Goal: Task Accomplishment & Management: Complete application form

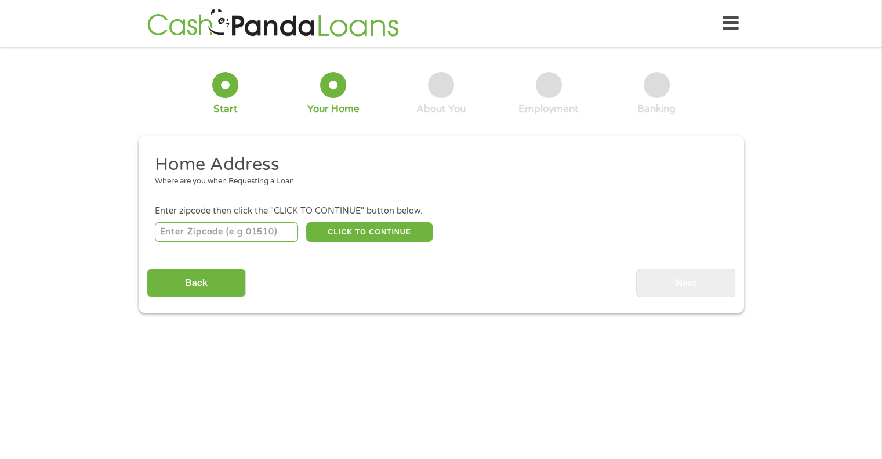
click at [254, 234] on input "number" at bounding box center [226, 232] width 143 height 20
type input "93705"
click at [362, 230] on button "CLICK TO CONTINUE" at bounding box center [369, 232] width 126 height 20
type input "93705"
type input "[GEOGRAPHIC_DATA]"
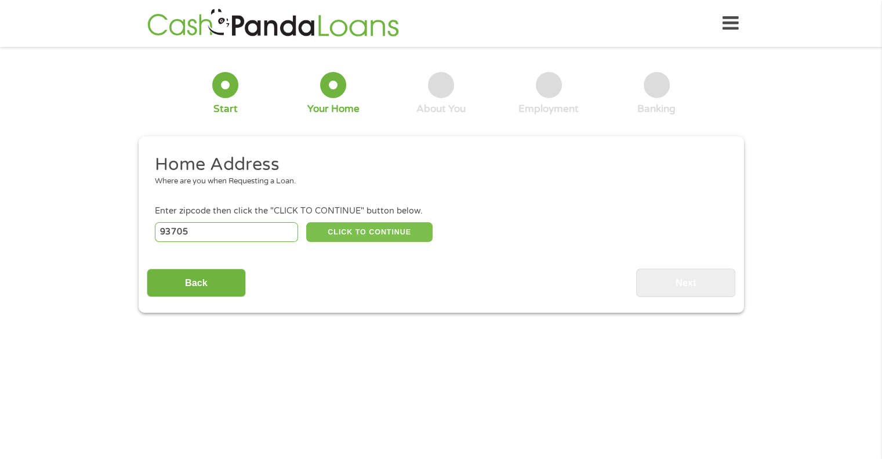
select select "[US_STATE]"
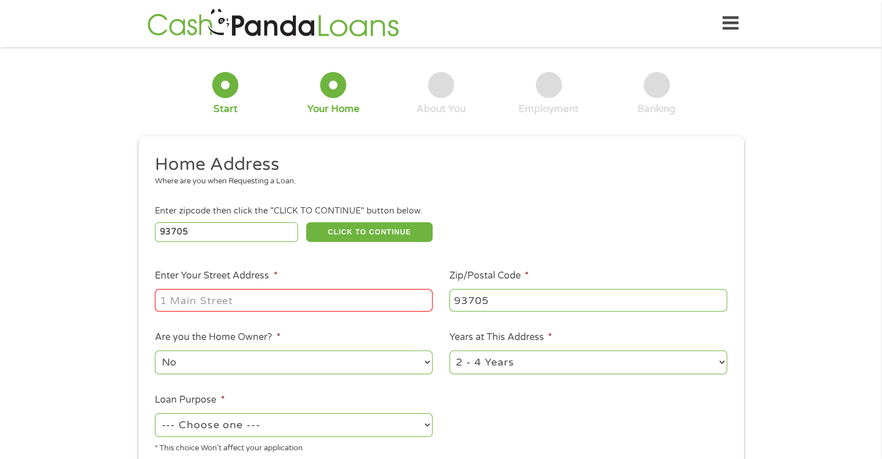
click at [237, 296] on input "Enter Your Street Address *" at bounding box center [294, 300] width 278 height 22
click at [195, 300] on input "922 Wshields" at bounding box center [294, 300] width 278 height 22
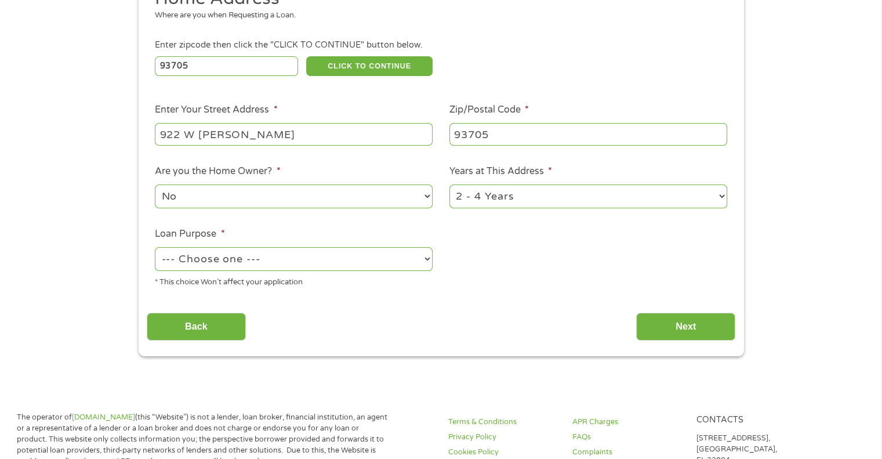
scroll to position [167, 0]
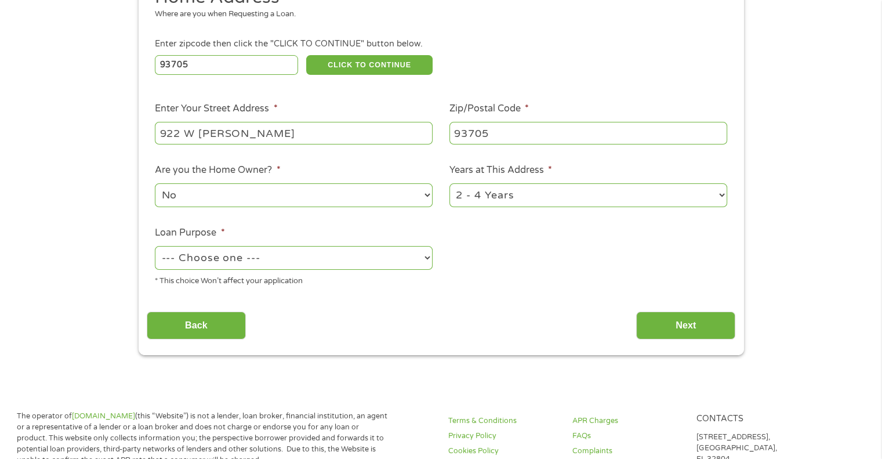
type input "922 W [PERSON_NAME]"
click at [582, 192] on select "1 Year or less 1 - 2 Years 2 - 4 Years Over 4 Years" at bounding box center [588, 195] width 278 height 24
select select "60months"
click at [449, 184] on select "1 Year or less 1 - 2 Years 2 - 4 Years Over 4 Years" at bounding box center [588, 195] width 278 height 24
click at [372, 262] on select "--- Choose one --- Pay Bills Debt Consolidation Home Improvement Major Purchase…" at bounding box center [294, 258] width 278 height 24
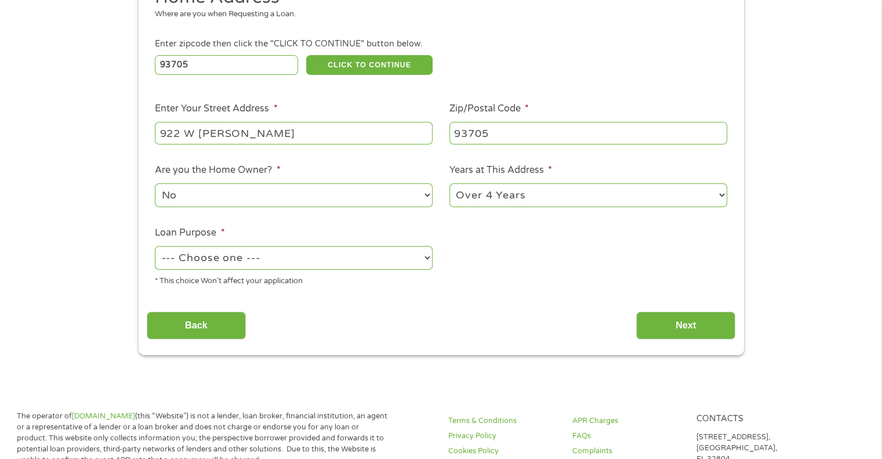
select select "paybills"
click at [155, 246] on select "--- Choose one --- Pay Bills Debt Consolidation Home Improvement Major Purchase…" at bounding box center [294, 258] width 278 height 24
click at [672, 332] on input "Next" at bounding box center [685, 325] width 99 height 28
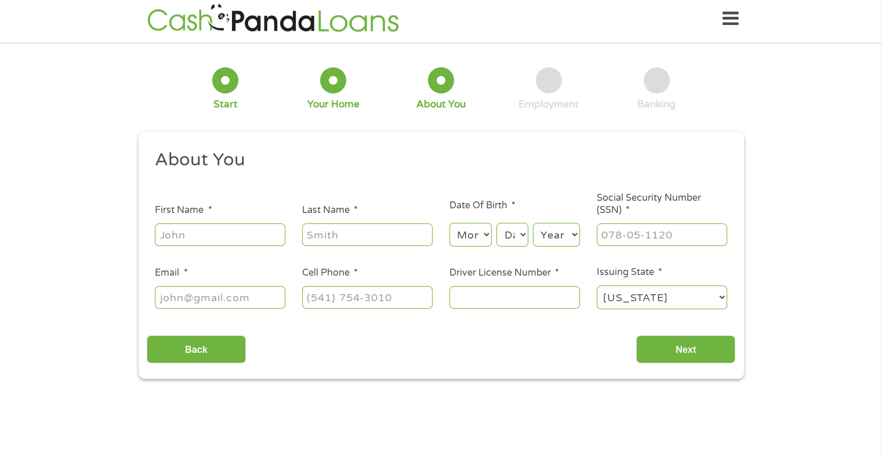
scroll to position [0, 0]
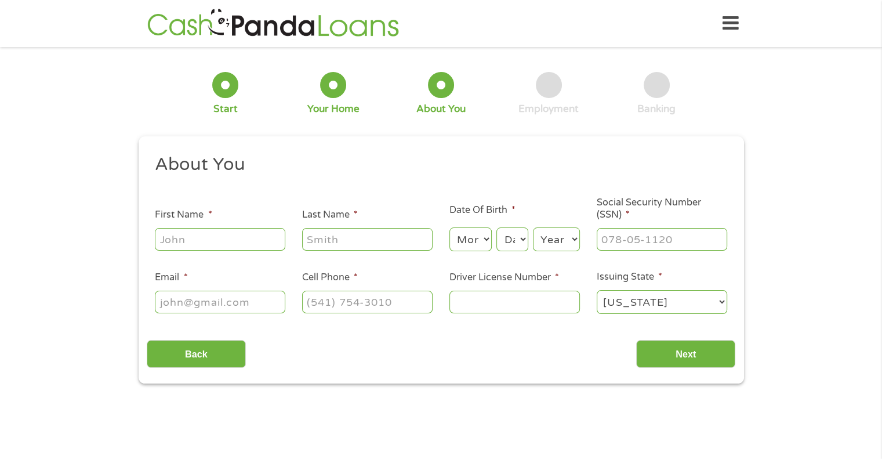
click at [199, 238] on input "First Name *" at bounding box center [220, 239] width 130 height 22
type input "[PERSON_NAME]"
type input "Ericskon"
click at [469, 248] on select "Month 1 2 3 4 5 6 7 8 9 10 11 12" at bounding box center [470, 239] width 42 height 24
select select "1"
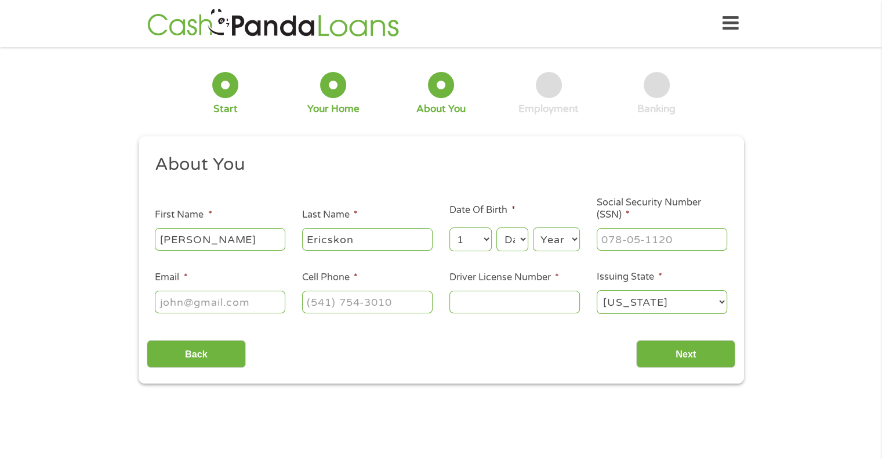
click at [449, 228] on select "Month 1 2 3 4 5 6 7 8 9 10 11 12" at bounding box center [470, 239] width 42 height 24
click at [507, 246] on select "Day 1 2 3 4 5 6 7 8 9 10 11 12 13 14 15 16 17 18 19 20 21 22 23 24 25 26 27 28 …" at bounding box center [511, 239] width 31 height 24
select select "29"
click at [496, 228] on select "Day 1 2 3 4 5 6 7 8 9 10 11 12 13 14 15 16 17 18 19 20 21 22 23 24 25 26 27 28 …" at bounding box center [511, 239] width 31 height 24
click at [552, 237] on select "Year [DATE] 2006 2005 2004 2003 2002 2001 2000 1999 1998 1997 1996 1995 1994 19…" at bounding box center [556, 239] width 47 height 24
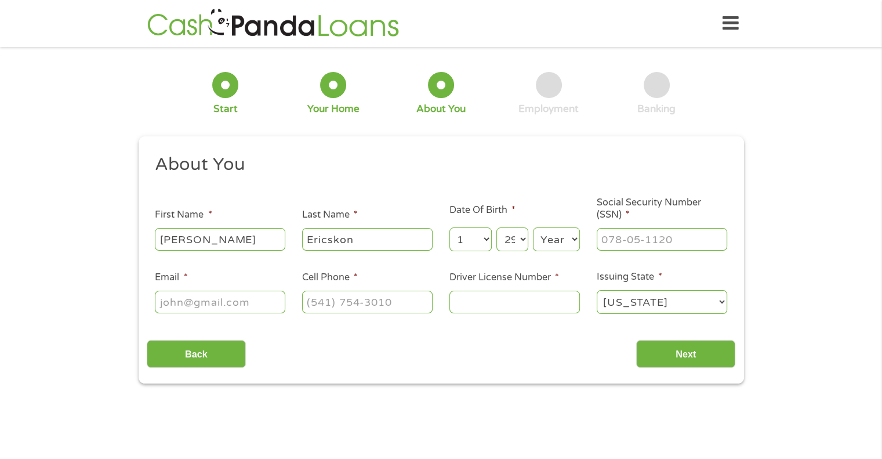
select select "1986"
click at [533, 228] on select "Year [DATE] 2006 2005 2004 2003 2002 2001 2000 1999 1998 1997 1996 1995 1994 19…" at bounding box center [556, 239] width 47 height 24
click at [624, 250] on input "___-__-____" at bounding box center [662, 239] width 130 height 22
type input "620-09-7001"
click at [244, 296] on input "Email *" at bounding box center [220, 302] width 130 height 22
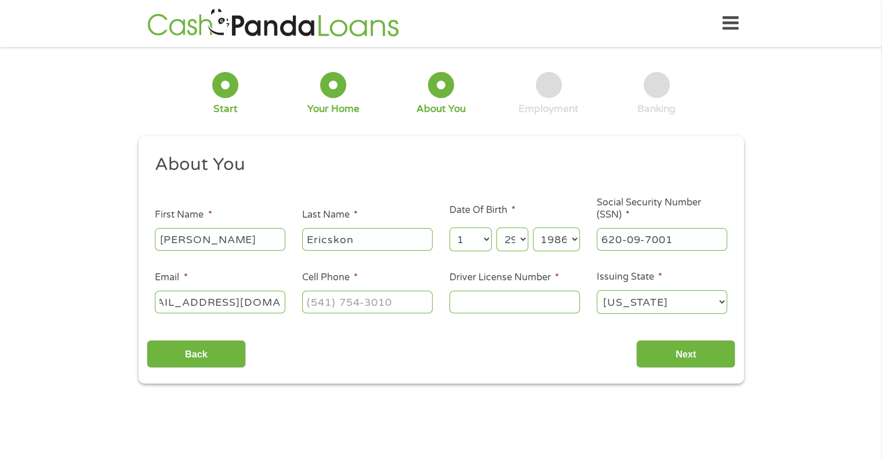
scroll to position [0, 38]
type input "[EMAIL_ADDRESS][DOMAIN_NAME]"
type input "[PHONE_NUMBER]"
type input "D6476521"
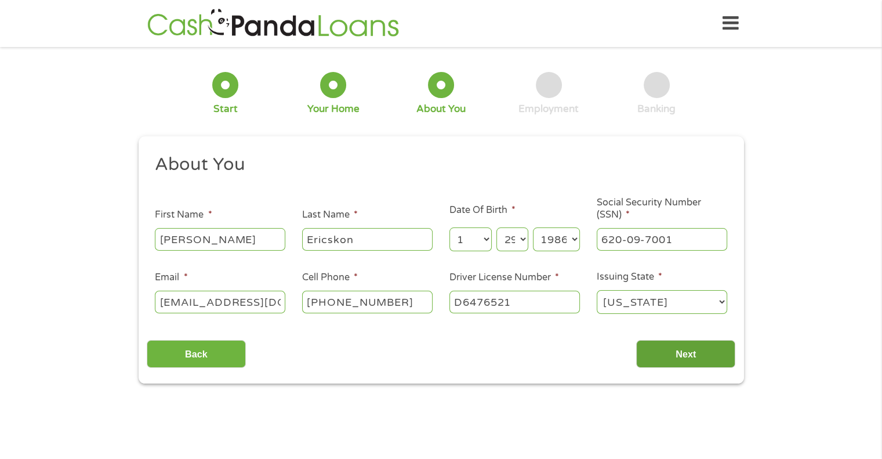
click at [680, 347] on input "Next" at bounding box center [685, 354] width 99 height 28
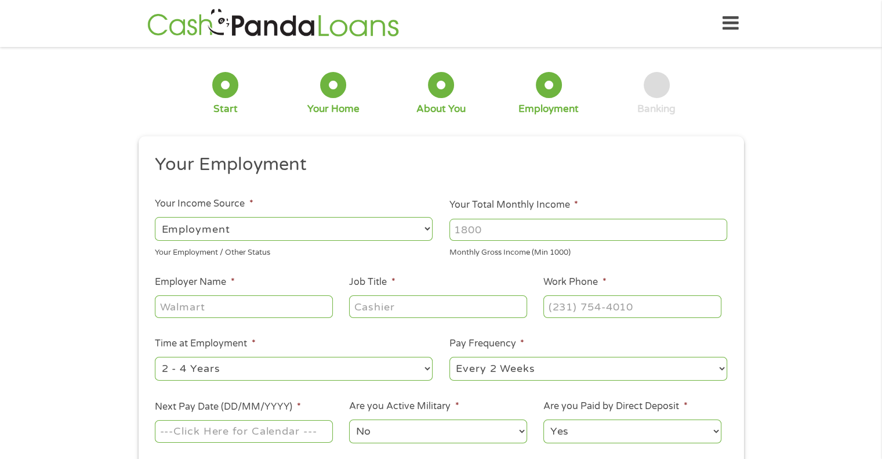
click at [473, 228] on input "Your Total Monthly Income *" at bounding box center [588, 230] width 278 height 22
type input "3200"
click at [255, 310] on input "Employer Name *" at bounding box center [243, 306] width 177 height 22
type input "DCL Technology"
click at [368, 310] on input "Job Title *" at bounding box center [437, 306] width 177 height 22
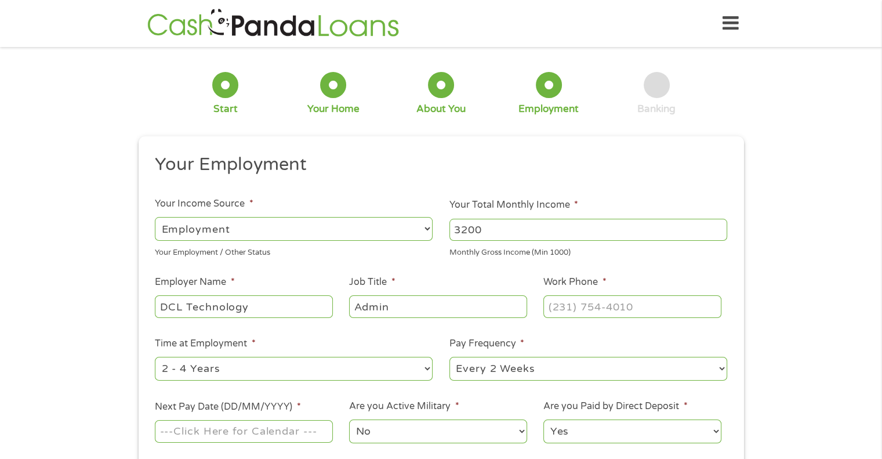
type input "Admin"
type input "[PHONE_NUMBER]"
click at [495, 372] on select "--- Choose one --- Every 2 Weeks Every Week Monthly Semi-Monthly" at bounding box center [588, 369] width 278 height 24
select select "semimonthly"
click at [449, 357] on select "--- Choose one --- Every 2 Weeks Every Week Monthly Semi-Monthly" at bounding box center [588, 369] width 278 height 24
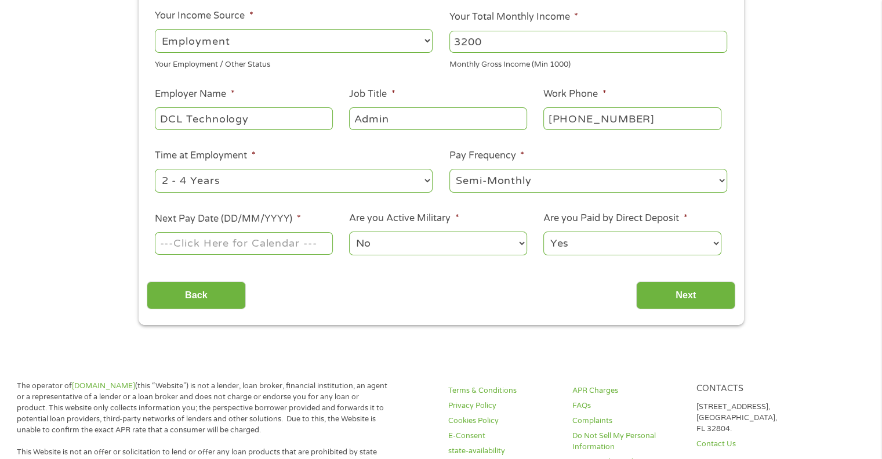
scroll to position [190, 0]
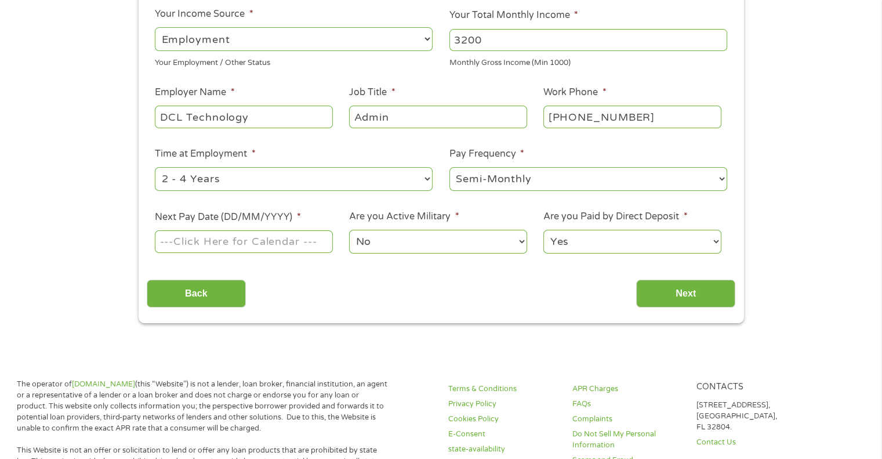
click at [259, 240] on input "Next Pay Date (DD/MM/YYYY) *" at bounding box center [243, 241] width 177 height 22
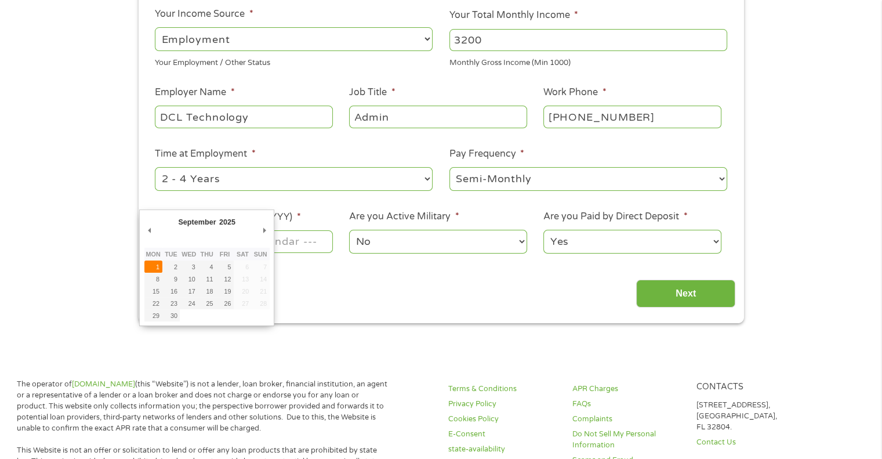
type input "[DATE]"
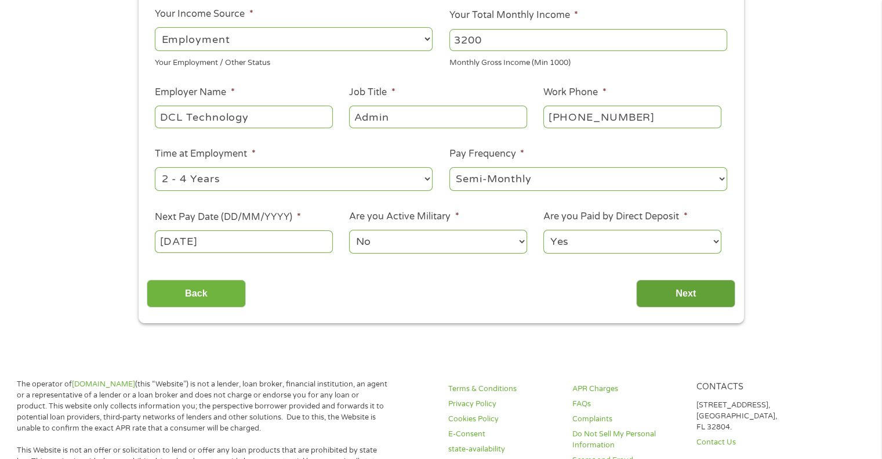
click at [660, 294] on input "Next" at bounding box center [685, 294] width 99 height 28
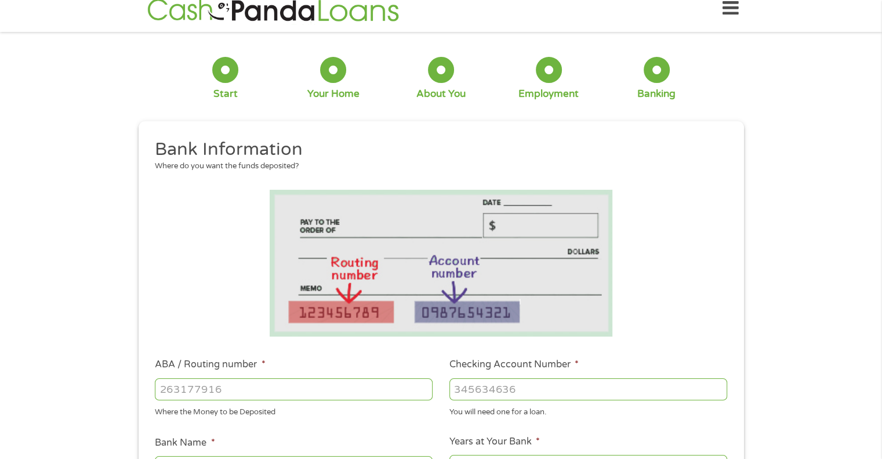
scroll to position [0, 0]
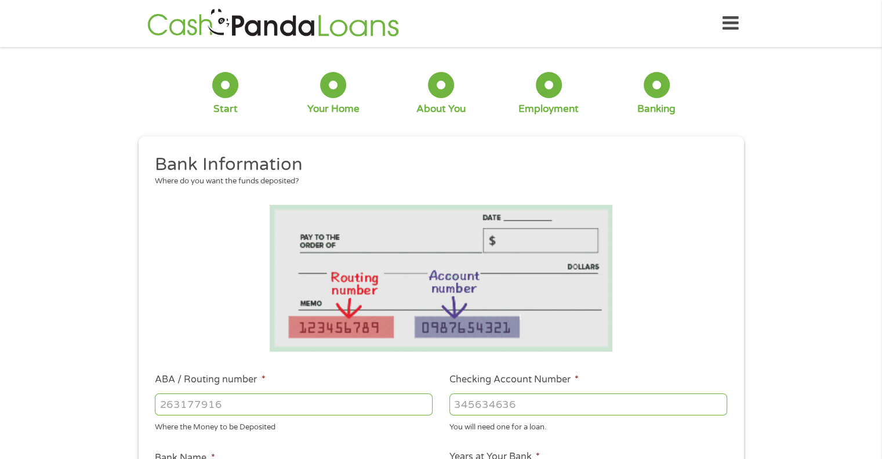
click at [271, 404] on input "ABA / Routing number *" at bounding box center [294, 404] width 278 height 22
type input "322271627"
type input "[PERSON_NAME] [PERSON_NAME] BANK NA"
type input "322271627"
type input "886878260"
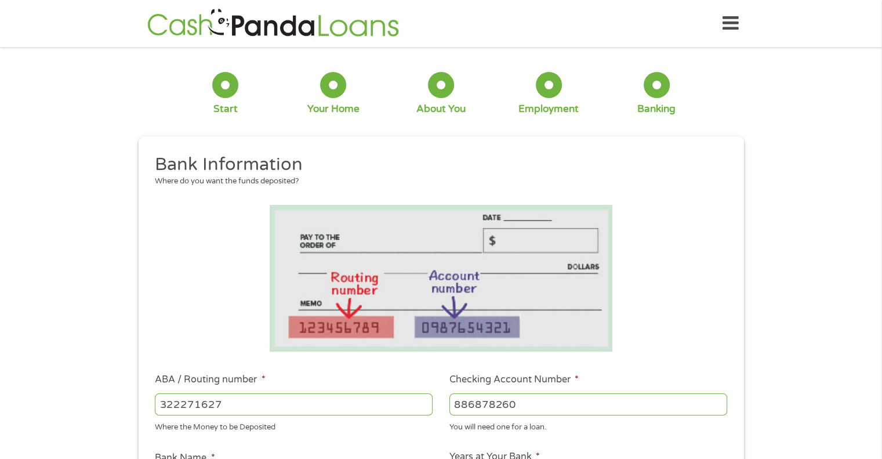
drag, startPoint x: 271, startPoint y: 404, endPoint x: 742, endPoint y: 186, distance: 518.7
click at [742, 186] on div "This field is hidden when viewing the form gclid Cj0KCQjwwZDFBhCpARIsAB95qO0YL5…" at bounding box center [441, 463] width 605 height 655
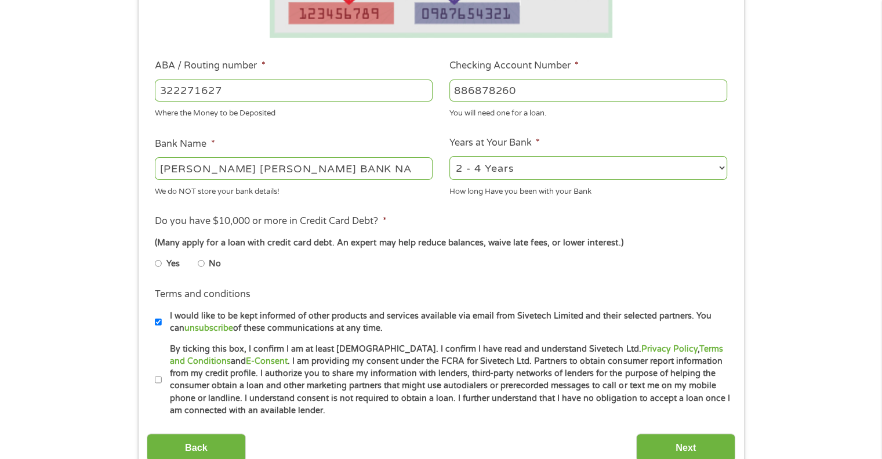
scroll to position [320, 0]
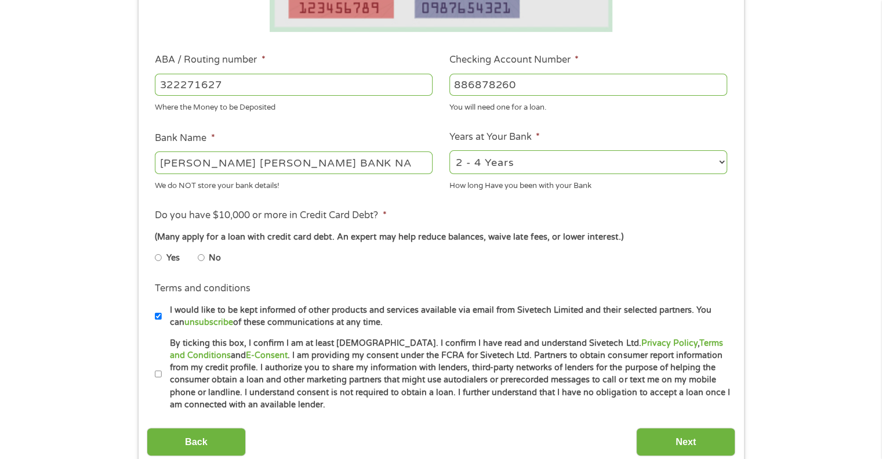
click at [202, 257] on input "No" at bounding box center [201, 257] width 7 height 19
radio input "true"
click at [158, 373] on input "By ticking this box, I confirm I am at least [DEMOGRAPHIC_DATA]. I confirm I ha…" at bounding box center [158, 374] width 7 height 19
checkbox input "true"
click at [683, 450] on input "Next" at bounding box center [685, 441] width 99 height 28
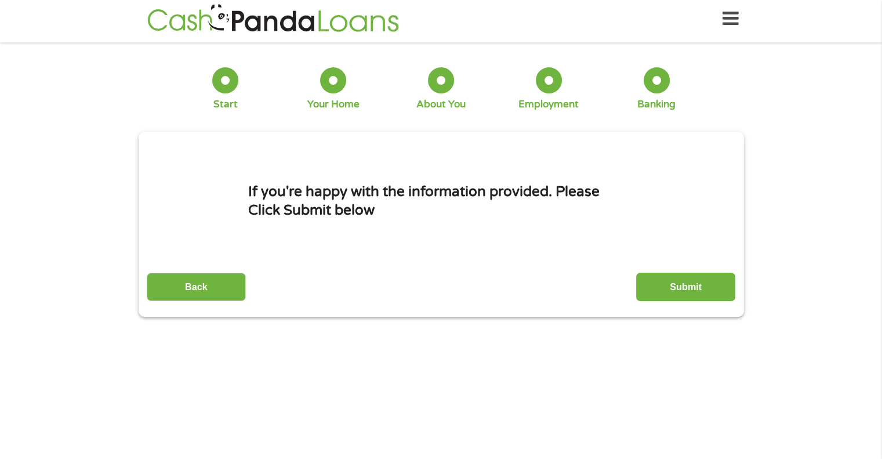
scroll to position [0, 0]
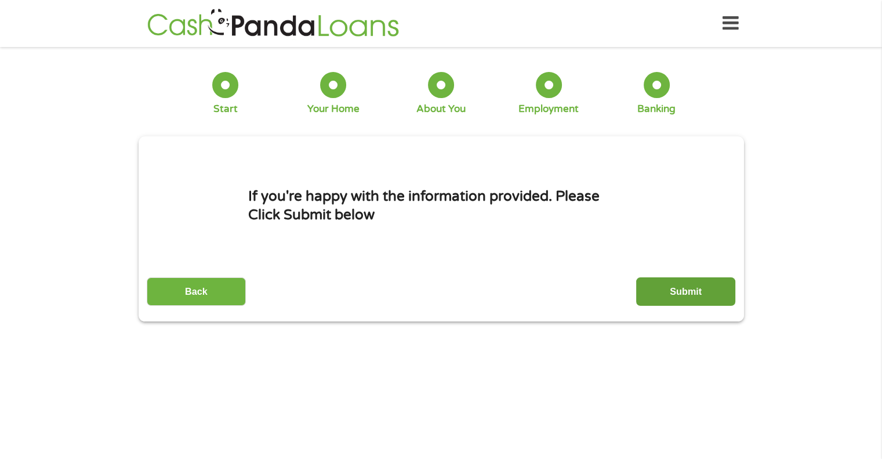
click at [682, 302] on input "Submit" at bounding box center [685, 291] width 99 height 28
